Goal: Task Accomplishment & Management: Complete application form

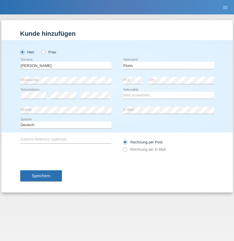
type input "Florin"
select select "RO"
select select "C"
select select "29"
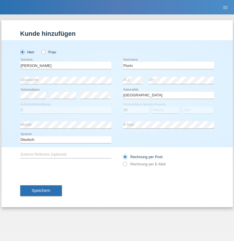
select select "02"
select select "2021"
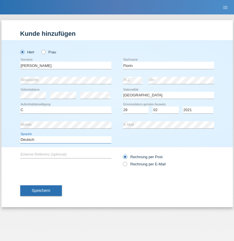
select select "en"
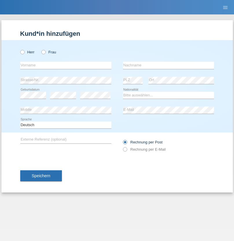
radio input "true"
click at [66, 65] on input "text" at bounding box center [65, 65] width 91 height 7
type input "Ruth"
click at [168, 65] on input "text" at bounding box center [168, 65] width 91 height 7
type input "Krebs"
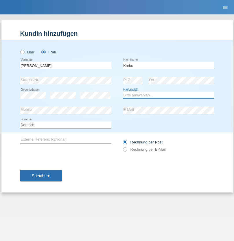
select select "CH"
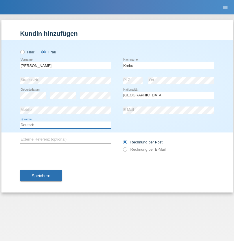
select select "en"
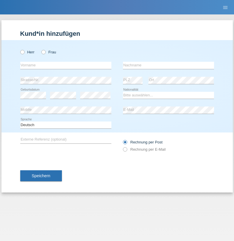
radio input "true"
click at [66, 65] on input "text" at bounding box center [65, 65] width 91 height 7
type input "Qovanaj"
click at [168, 65] on input "text" at bounding box center [168, 65] width 91 height 7
type input "Shaban"
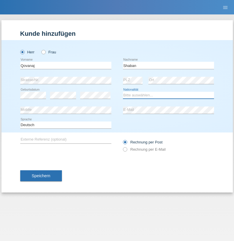
select select "CH"
radio input "true"
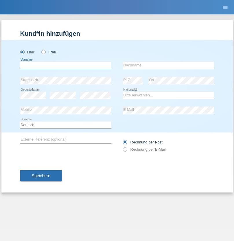
click at [66, 65] on input "text" at bounding box center [65, 65] width 91 height 7
type input "J"
click at [168, 65] on input "text" at bounding box center [168, 65] width 91 height 7
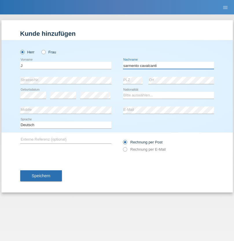
type input "sarmento cavalcanti"
select select "PT"
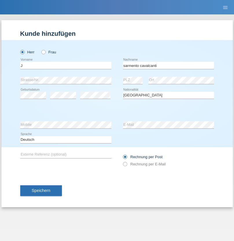
select select "C"
select select "02"
select select "09"
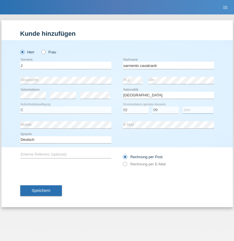
select select "2019"
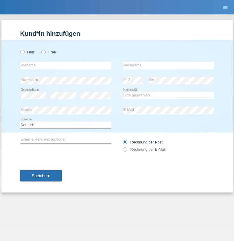
radio input "true"
click at [66, 65] on input "text" at bounding box center [65, 65] width 91 height 7
type input "G"
click at [168, 65] on input "text" at bounding box center [168, 65] width 91 height 7
type input "[PERSON_NAME]"
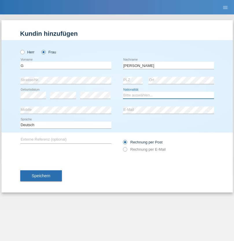
select select "CH"
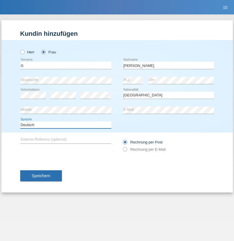
select select "en"
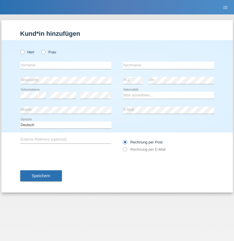
radio input "true"
click at [66, 65] on input "text" at bounding box center [65, 65] width 91 height 7
type input "Varodi"
click at [168, 65] on input "text" at bounding box center [168, 65] width 91 height 7
type input "Zoltan"
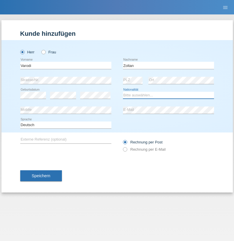
select select "UA"
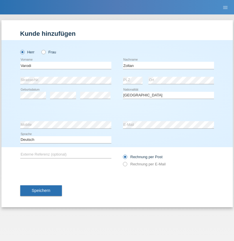
select select "C"
select select "10"
select select "2021"
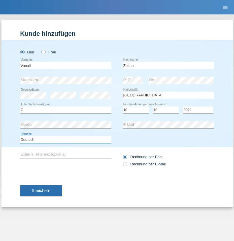
select select "en"
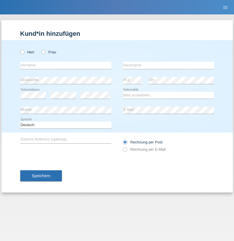
radio input "true"
click at [66, 65] on input "text" at bounding box center [65, 65] width 91 height 7
type input "[PERSON_NAME]"
click at [168, 65] on input "text" at bounding box center [168, 65] width 91 height 7
type input "Bachofen"
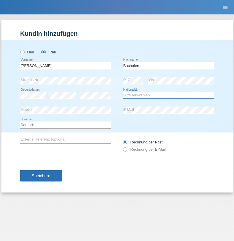
select select "CH"
radio input "true"
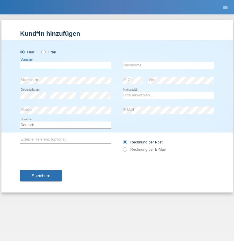
click at [66, 65] on input "text" at bounding box center [65, 65] width 91 height 7
type input "Volkan"
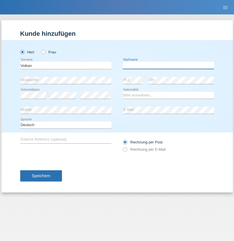
click at [168, 65] on input "text" at bounding box center [168, 65] width 91 height 7
type input "Laçın"
select select "TR"
select select "C"
select select "06"
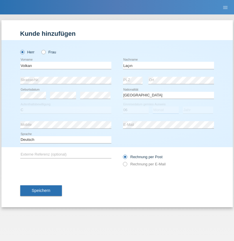
select select "04"
select select "2021"
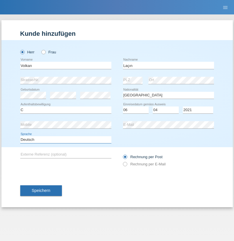
select select "en"
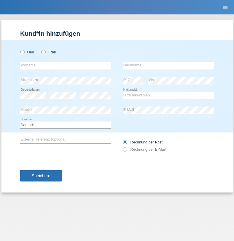
radio input "true"
click at [66, 65] on input "text" at bounding box center [65, 65] width 91 height 7
type input "Volkan"
click at [168, 65] on input "text" at bounding box center [168, 65] width 91 height 7
type input "Laçın"
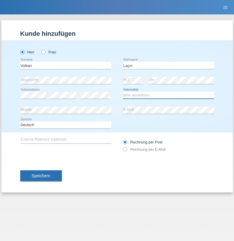
select select "TR"
select select "C"
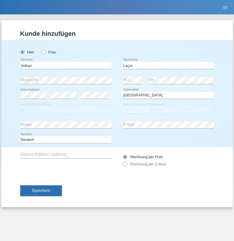
select select "06"
select select "04"
select select "2021"
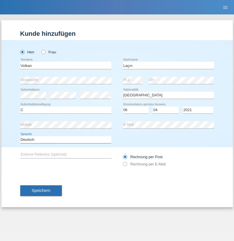
select select "en"
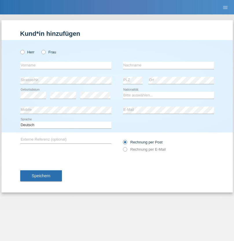
radio input "true"
click at [66, 65] on input "text" at bounding box center [65, 65] width 91 height 7
type input "[PERSON_NAME]"
click at [168, 65] on input "text" at bounding box center [168, 65] width 91 height 7
type input "löffel"
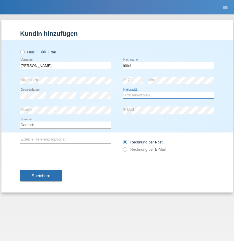
select select "CH"
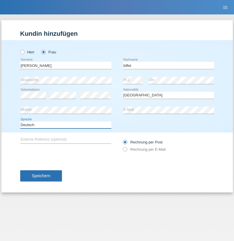
select select "en"
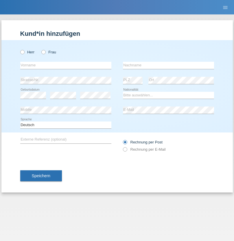
radio input "true"
click at [66, 65] on input "text" at bounding box center [65, 65] width 91 height 7
type input "Matusa"
click at [168, 65] on input "text" at bounding box center [168, 65] width 91 height 7
type input "[PERSON_NAME]"
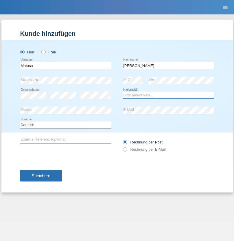
select select "RO"
select select "C"
select select "01"
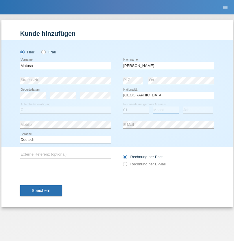
select select "06"
select select "2016"
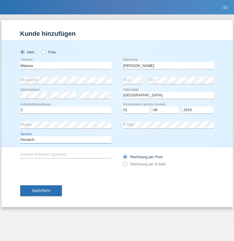
select select "en"
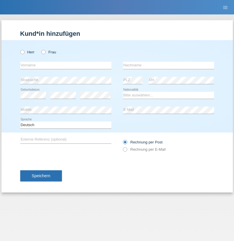
radio input "true"
click at [66, 65] on input "text" at bounding box center [65, 65] width 91 height 7
type input "[PERSON_NAME]"
click at [168, 65] on input "text" at bounding box center [168, 65] width 91 height 7
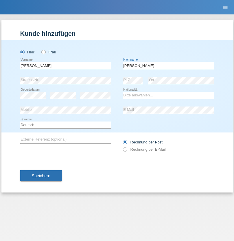
type input "[PERSON_NAME]"
select select "CH"
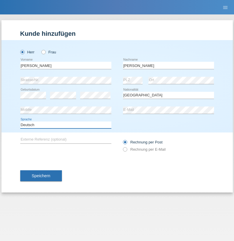
select select "en"
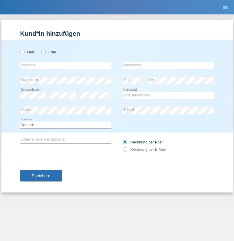
radio input "true"
click at [66, 65] on input "text" at bounding box center [65, 65] width 91 height 7
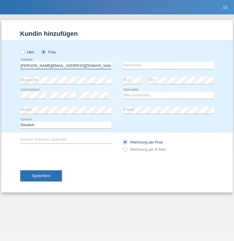
type input "[PERSON_NAME][EMAIL_ADDRESS][DOMAIN_NAME]"
click at [168, 65] on input "text" at bounding box center [168, 65] width 91 height 7
type input "Hylaj"
select select "CH"
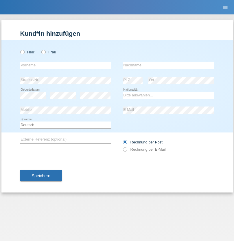
radio input "true"
click at [66, 65] on input "text" at bounding box center [65, 65] width 91 height 7
type input "luka"
click at [168, 65] on input "text" at bounding box center [168, 65] width 91 height 7
type input "kocic"
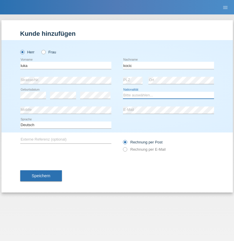
select select "RS"
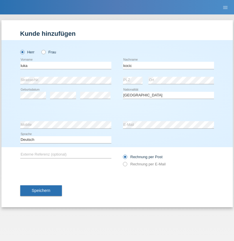
select select "C"
select select "21"
select select "04"
select select "1999"
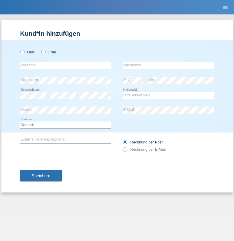
radio input "true"
click at [66, 65] on input "text" at bounding box center [65, 65] width 91 height 7
type input "Marian"
click at [168, 65] on input "text" at bounding box center [168, 65] width 91 height 7
type input "Matusa"
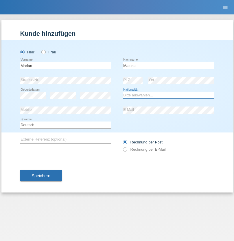
select select "RO"
select select "C"
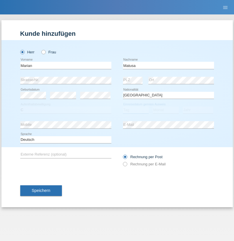
select select "01"
select select "06"
select select "2016"
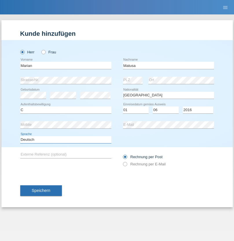
select select "en"
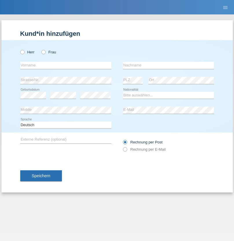
radio input "true"
click at [66, 65] on input "text" at bounding box center [65, 65] width 91 height 7
type input "[PERSON_NAME]"
click at [168, 65] on input "text" at bounding box center [168, 65] width 91 height 7
type input "Weinlein"
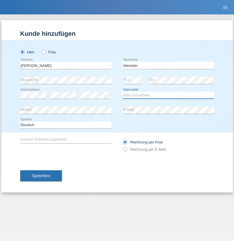
select select "CH"
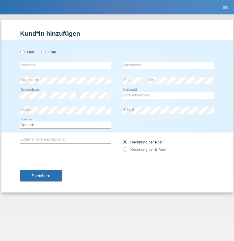
radio input "true"
click at [66, 65] on input "text" at bounding box center [65, 65] width 91 height 7
type input "Jashari lmeri"
click at [168, 65] on input "text" at bounding box center [168, 65] width 91 height 7
type input "Rabije"
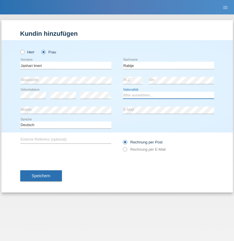
select select "CH"
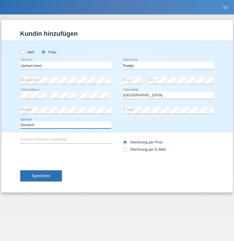
select select "en"
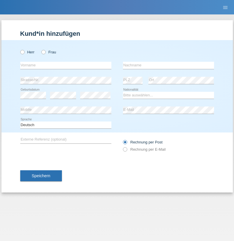
radio input "true"
click at [66, 65] on input "text" at bounding box center [65, 65] width 91 height 7
type input "firat"
click at [168, 65] on input "text" at bounding box center [168, 65] width 91 height 7
type input "kara"
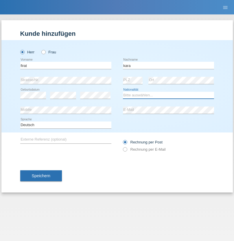
select select "CH"
radio input "true"
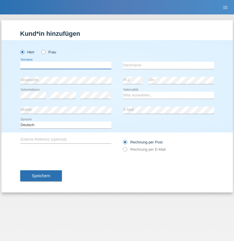
click at [66, 65] on input "text" at bounding box center [65, 65] width 91 height 7
type input "Gigov"
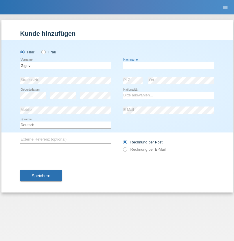
click at [168, 65] on input "text" at bounding box center [168, 65] width 91 height 7
type input "Zhan"
select select "BG"
select select "C"
select select "23"
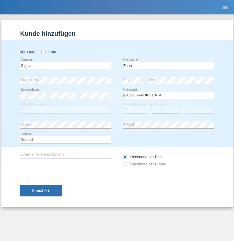
select select "10"
select select "2021"
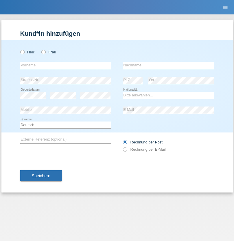
radio input "true"
click at [66, 65] on input "text" at bounding box center [65, 65] width 91 height 7
type input "Amand"
click at [168, 65] on input "text" at bounding box center [168, 65] width 91 height 7
type input "Pires"
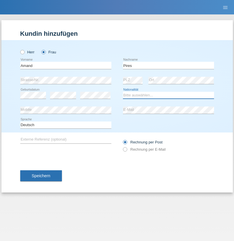
select select "CH"
radio input "true"
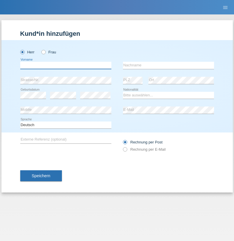
click at [66, 65] on input "text" at bounding box center [65, 65] width 91 height 7
type input "[PERSON_NAME]"
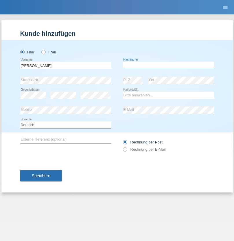
click at [168, 65] on input "text" at bounding box center [168, 65] width 91 height 7
type input "Saidi"
select select "CH"
radio input "true"
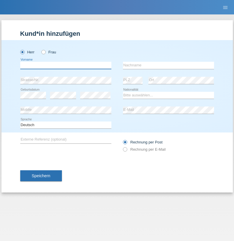
click at [66, 65] on input "text" at bounding box center [65, 65] width 91 height 7
type input "Edinson Maurício"
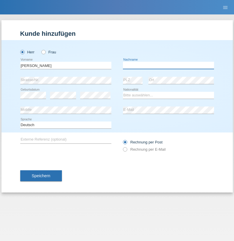
click at [168, 65] on input "text" at bounding box center [168, 65] width 91 height 7
type input "Branquinho Alexander"
select select "PT"
select select "C"
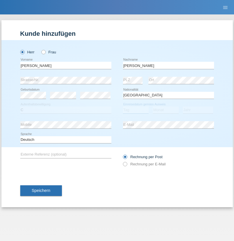
select select "23"
select select "08"
select select "2021"
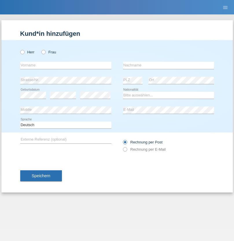
radio input "true"
click at [66, 65] on input "text" at bounding box center [65, 65] width 91 height 7
type input "[PERSON_NAME]"
click at [168, 65] on input "text" at bounding box center [168, 65] width 91 height 7
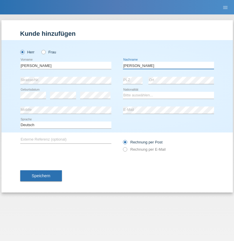
type input "[PERSON_NAME]"
select select "CH"
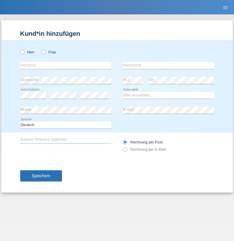
radio input "true"
click at [66, 65] on input "text" at bounding box center [65, 65] width 91 height 7
type input "Szilvia"
click at [168, 65] on input "text" at bounding box center [168, 65] width 91 height 7
type input "Olakh"
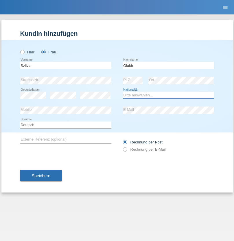
select select "UA"
select select "C"
select select "17"
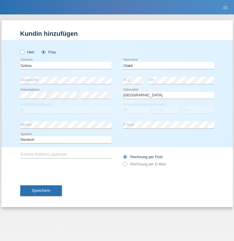
select select "09"
select select "2021"
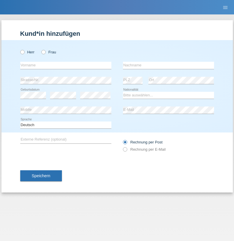
radio input "true"
click at [66, 65] on input "text" at bounding box center [65, 65] width 91 height 7
type input "Asrit"
click at [168, 65] on input "text" at bounding box center [168, 65] width 91 height 7
type input "Kupa"
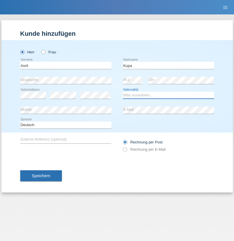
select select "MK"
select select "C"
select select "27"
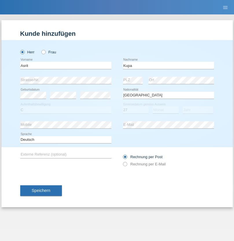
select select "05"
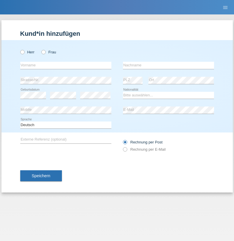
radio input "true"
click at [66, 65] on input "text" at bounding box center [65, 65] width 91 height 7
type input "Ibrahim"
click at [168, 65] on input "text" at bounding box center [168, 65] width 91 height 7
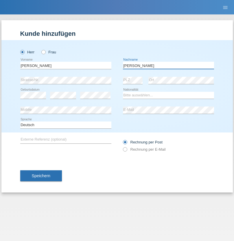
type input "Abbas"
select select "SY"
select select "C"
select select "17"
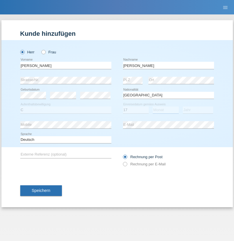
select select "09"
select select "2021"
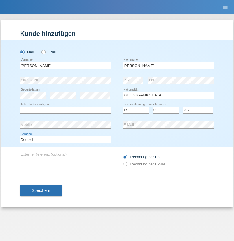
select select "en"
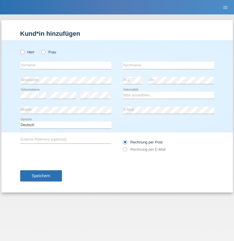
radio input "true"
select select "CH"
radio input "true"
click at [66, 65] on input "text" at bounding box center [65, 65] width 91 height 7
type input "[PERSON_NAME]"
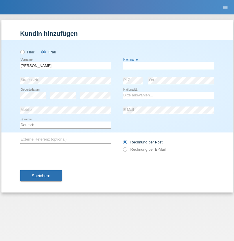
click at [168, 65] on input "text" at bounding box center [168, 65] width 91 height 7
type input "Bacic"
select select "CH"
